Goal: Go to known website: Go to known website

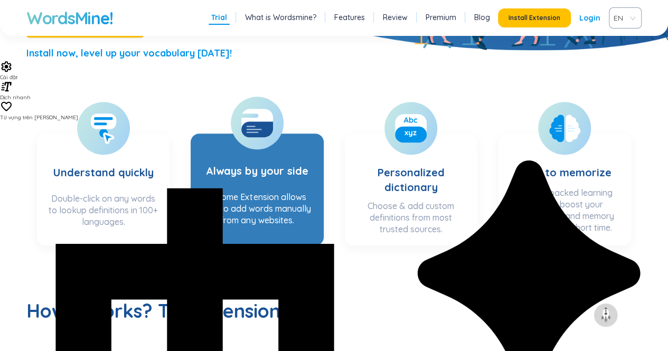
scroll to position [317, 0]
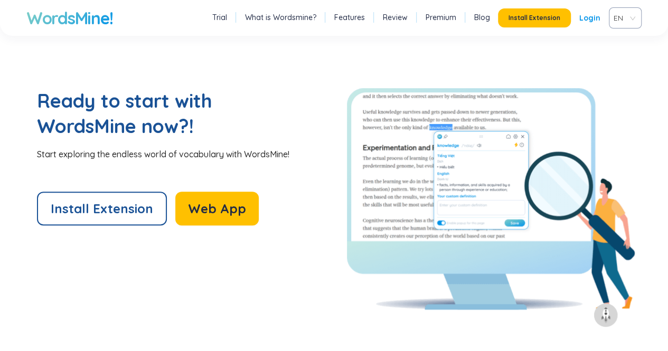
scroll to position [2217, 0]
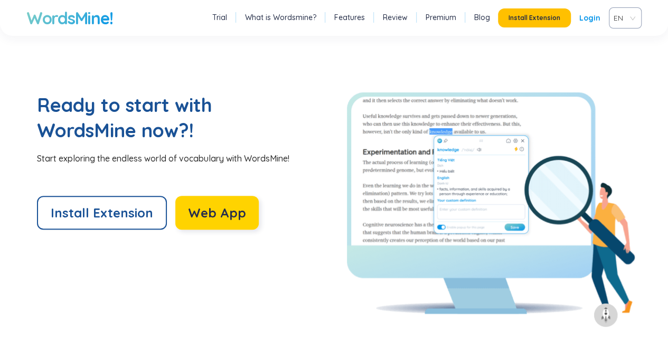
click at [243, 216] on button "Web App" at bounding box center [216, 213] width 83 height 34
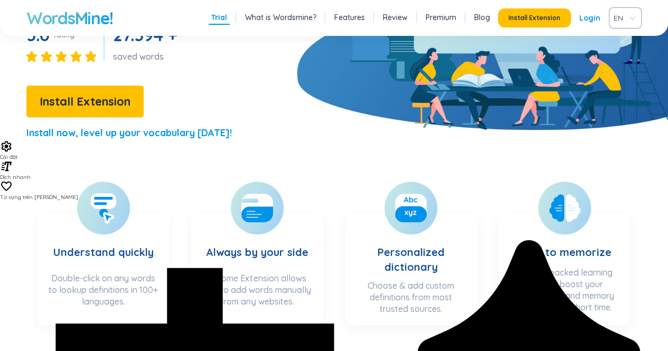
scroll to position [0, 0]
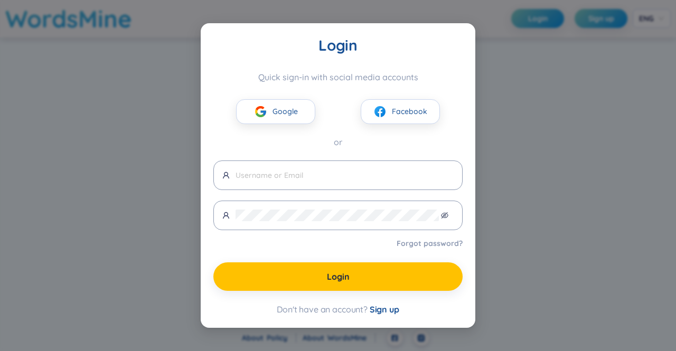
click at [516, 64] on div "Login Quick sign-in with social media accounts Google Facebook or Forgot passwo…" at bounding box center [338, 175] width 676 height 351
click at [91, 193] on div "Login Quick sign-in with social media accounts Google Facebook or Forgot passwo…" at bounding box center [338, 175] width 676 height 351
click at [90, 193] on div "Login Quick sign-in with social media accounts Google Facebook or Forgot passwo…" at bounding box center [338, 175] width 676 height 351
